Goal: Information Seeking & Learning: Learn about a topic

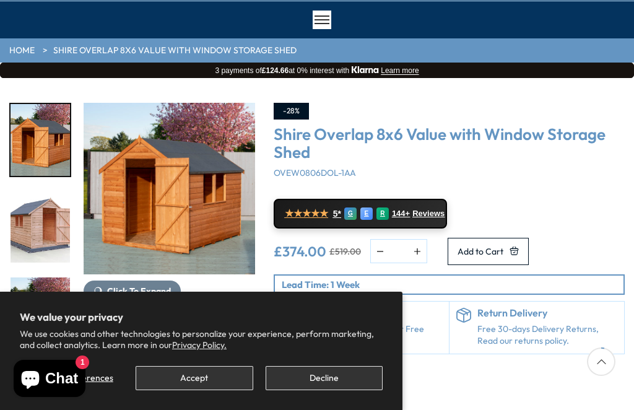
scroll to position [98, 0]
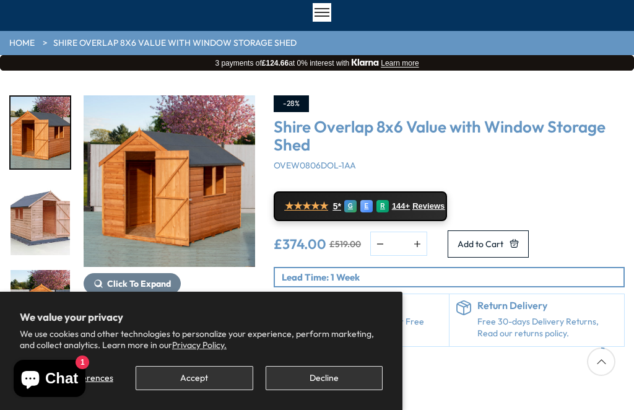
click at [154, 282] on span "Click To Expand" at bounding box center [139, 283] width 64 height 11
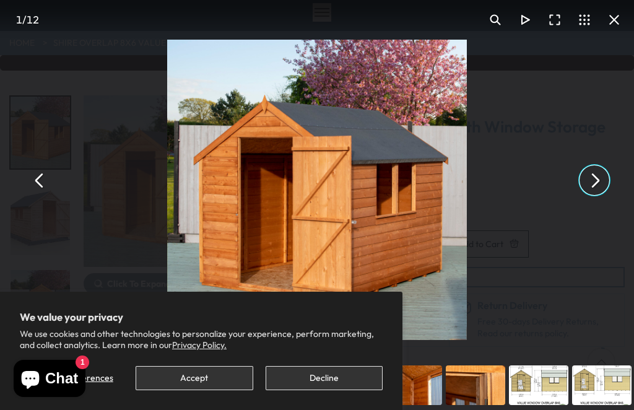
click at [595, 193] on button "You can close this modal content with the ESC key" at bounding box center [594, 180] width 30 height 30
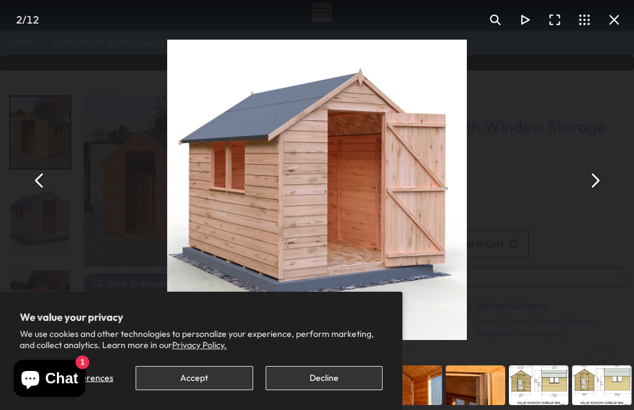
click at [589, 195] on button "You can close this modal content with the ESC key" at bounding box center [594, 180] width 30 height 30
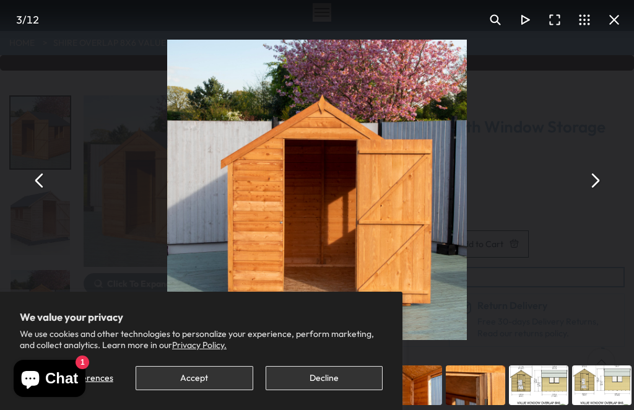
click at [593, 195] on button "You can close this modal content with the ESC key" at bounding box center [594, 180] width 30 height 30
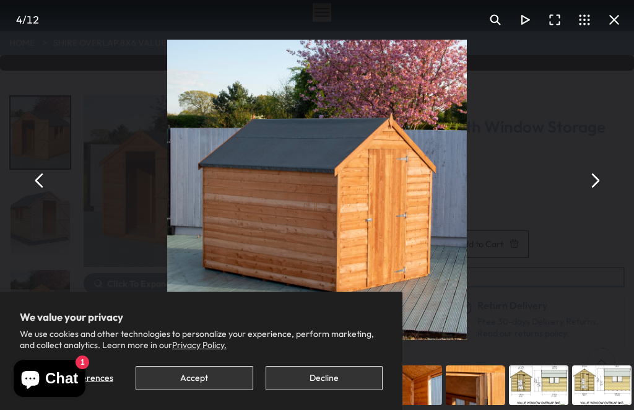
click at [599, 195] on button "You can close this modal content with the ESC key" at bounding box center [594, 180] width 30 height 30
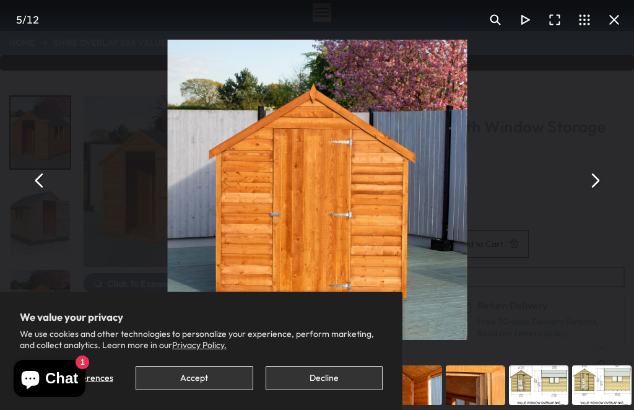
click at [601, 195] on button "You can close this modal content with the ESC key" at bounding box center [594, 180] width 30 height 30
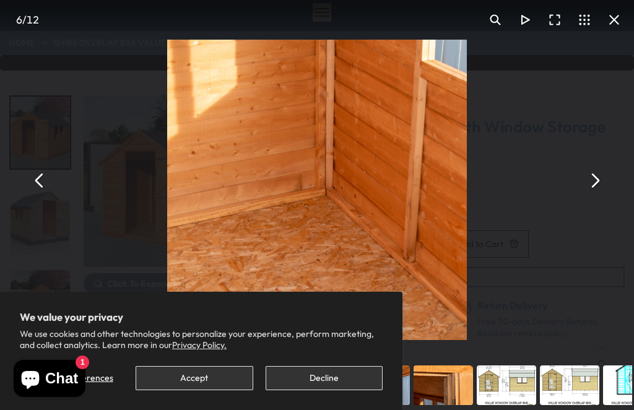
click at [598, 194] on button "You can close this modal content with the ESC key" at bounding box center [594, 180] width 30 height 30
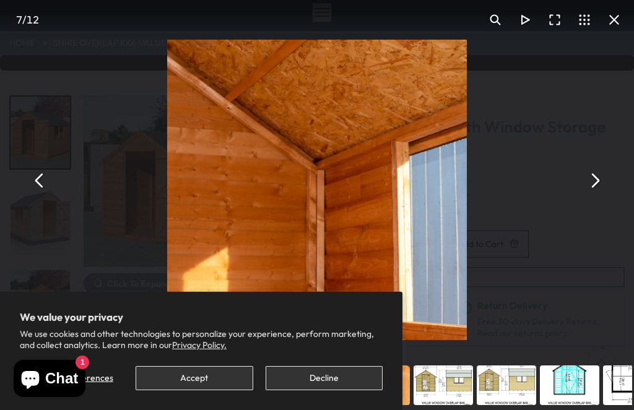
click at [598, 195] on button "You can close this modal content with the ESC key" at bounding box center [594, 180] width 30 height 30
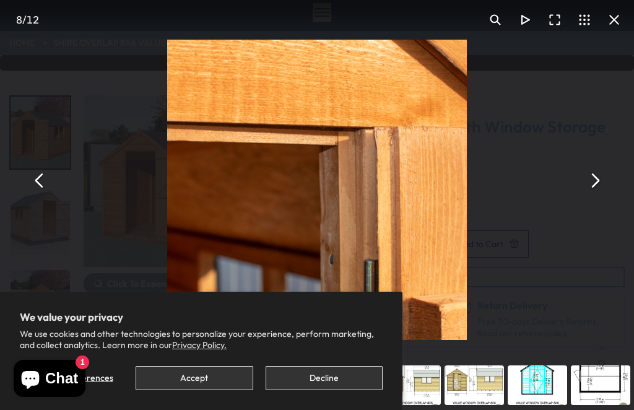
click at [595, 195] on button "You can close this modal content with the ESC key" at bounding box center [594, 180] width 30 height 30
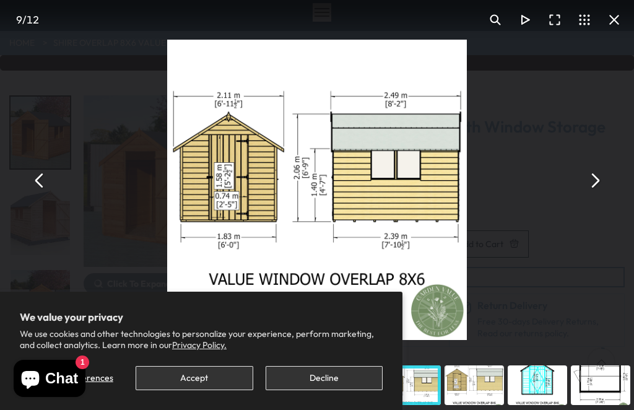
click at [595, 195] on button "You can close this modal content with the ESC key" at bounding box center [594, 180] width 30 height 30
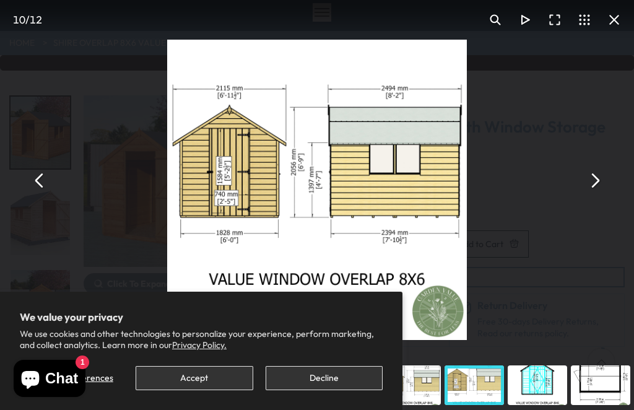
click at [336, 390] on button "Decline" at bounding box center [323, 378] width 117 height 24
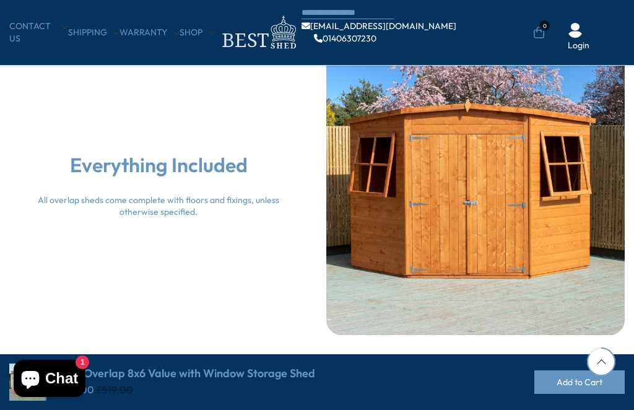
scroll to position [2517, 0]
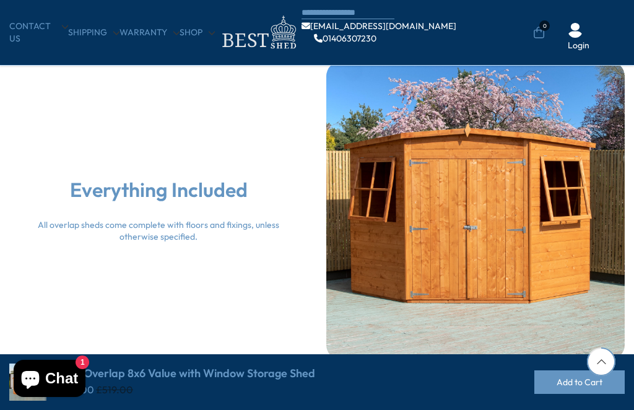
click at [490, 194] on div at bounding box center [475, 210] width 298 height 298
click at [478, 176] on div at bounding box center [475, 210] width 298 height 298
click at [466, 234] on div at bounding box center [475, 210] width 298 height 298
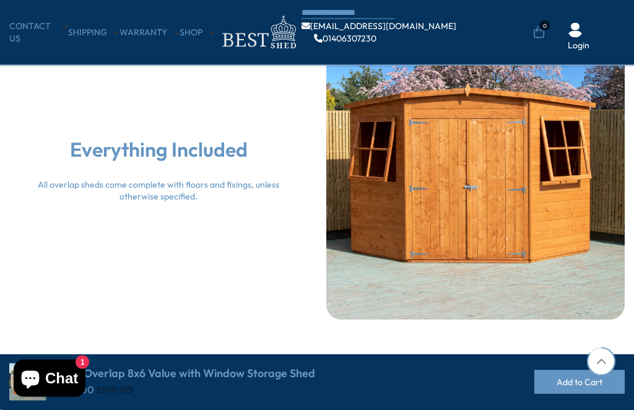
scroll to position [2540, 0]
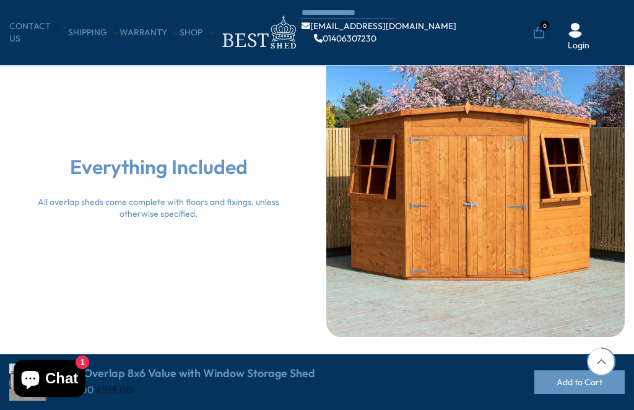
click at [482, 207] on div at bounding box center [475, 187] width 298 height 298
click at [206, 168] on h2 "Everything Included" at bounding box center [158, 167] width 278 height 26
click at [475, 222] on div at bounding box center [475, 187] width 298 height 298
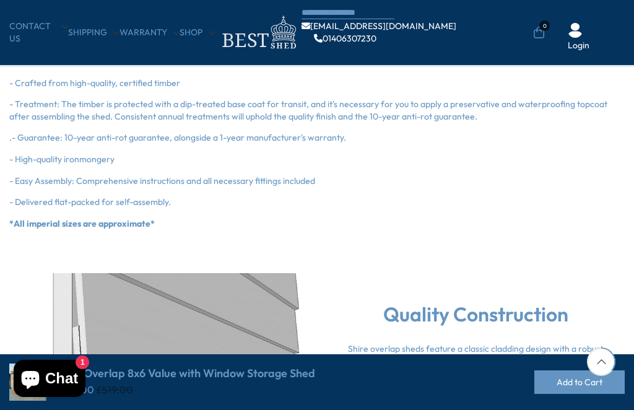
scroll to position [1069, 0]
